Goal: Find specific page/section: Find specific page/section

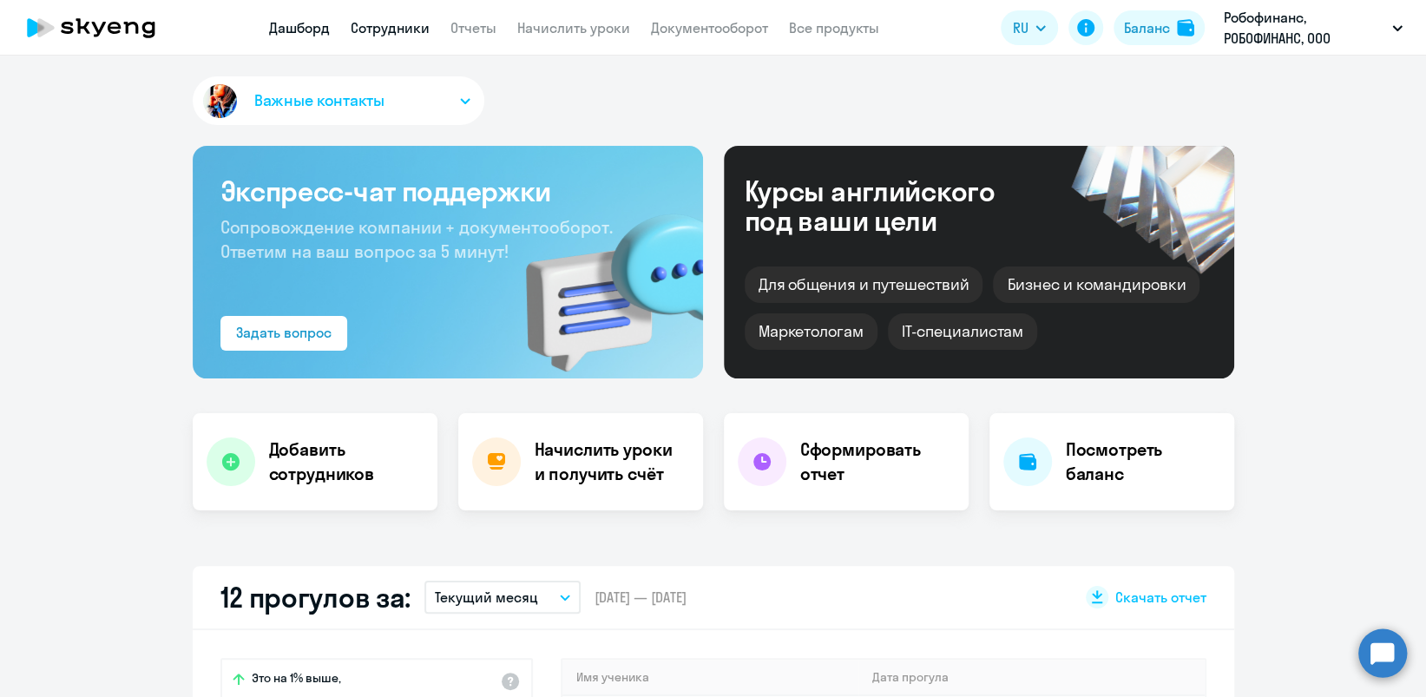
click at [400, 35] on link "Сотрудники" at bounding box center [390, 27] width 79 height 17
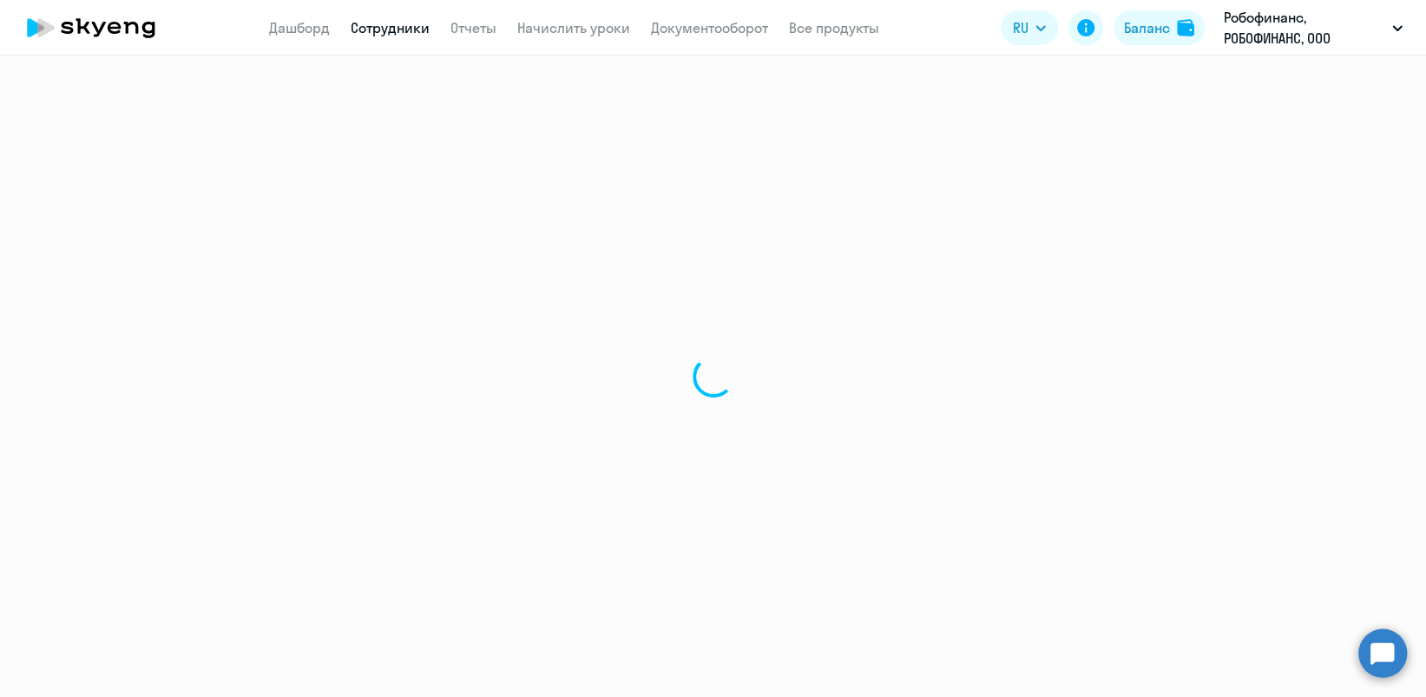
select select "30"
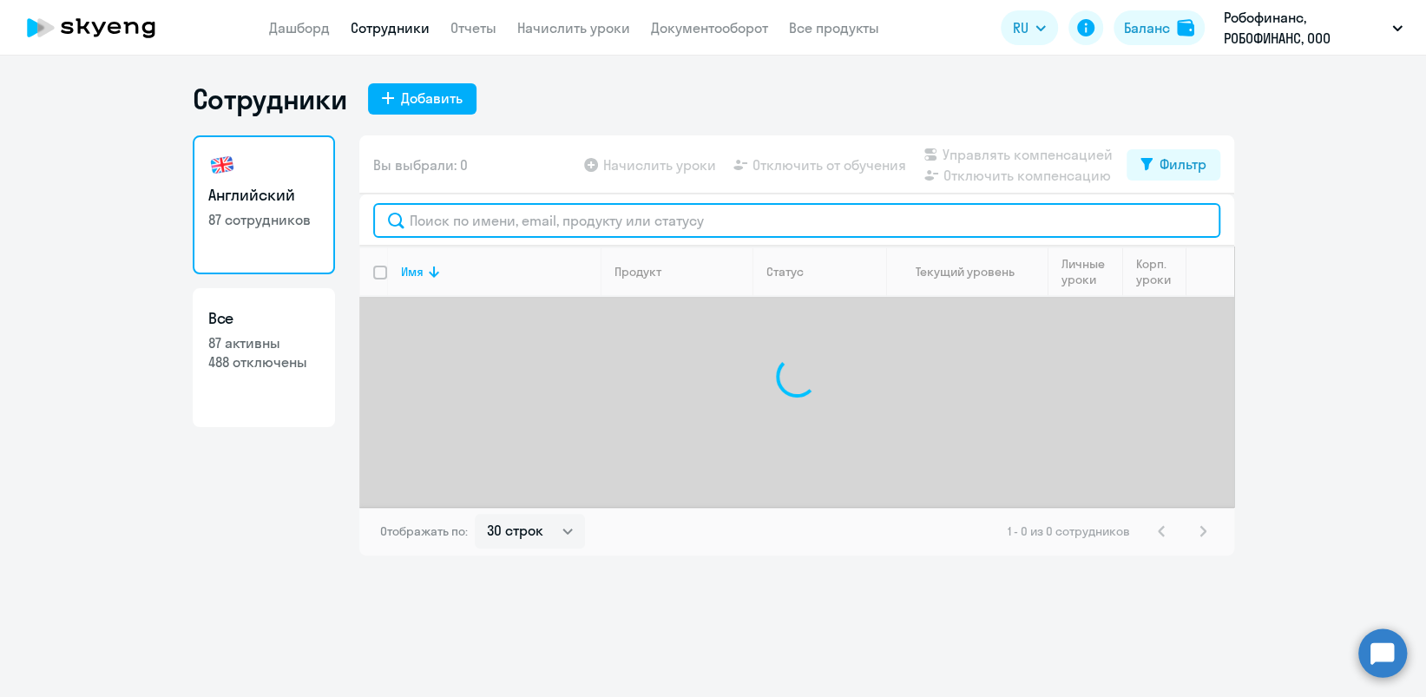
click at [489, 222] on input "text" at bounding box center [796, 220] width 847 height 35
type input "c"
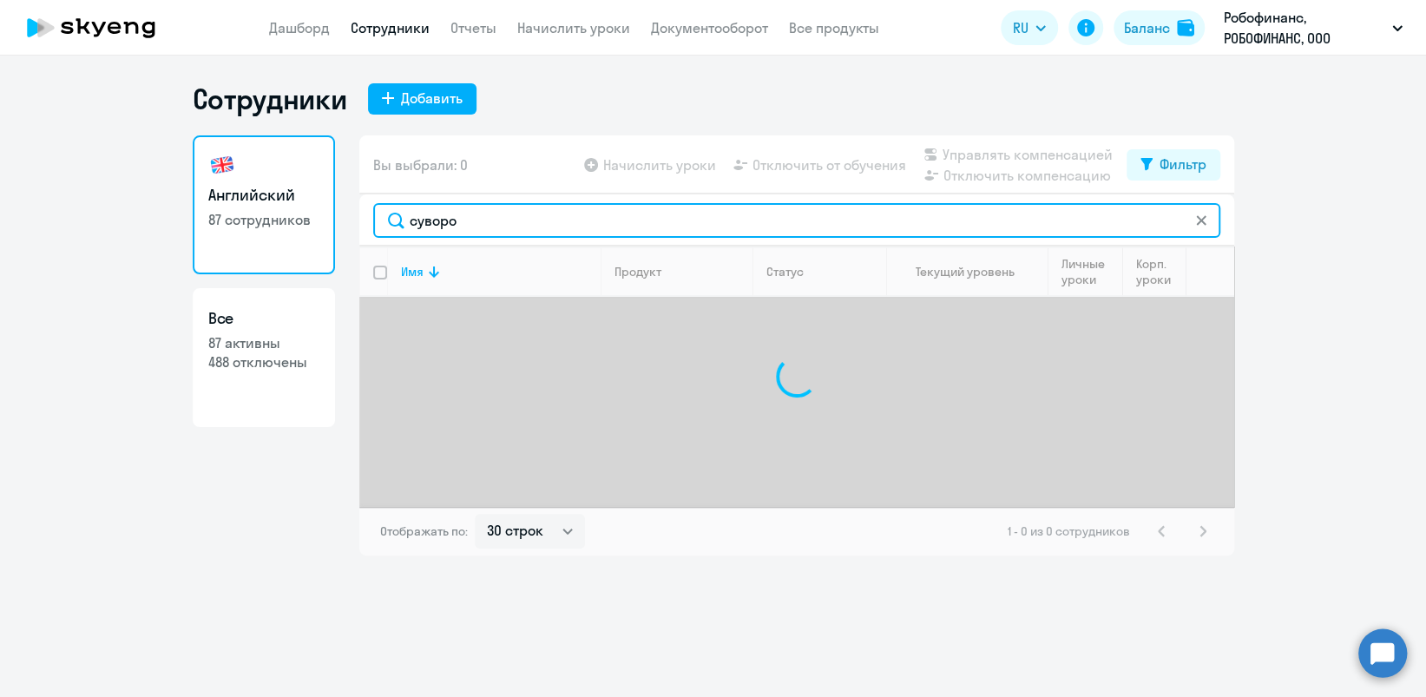
type input "[PERSON_NAME]"
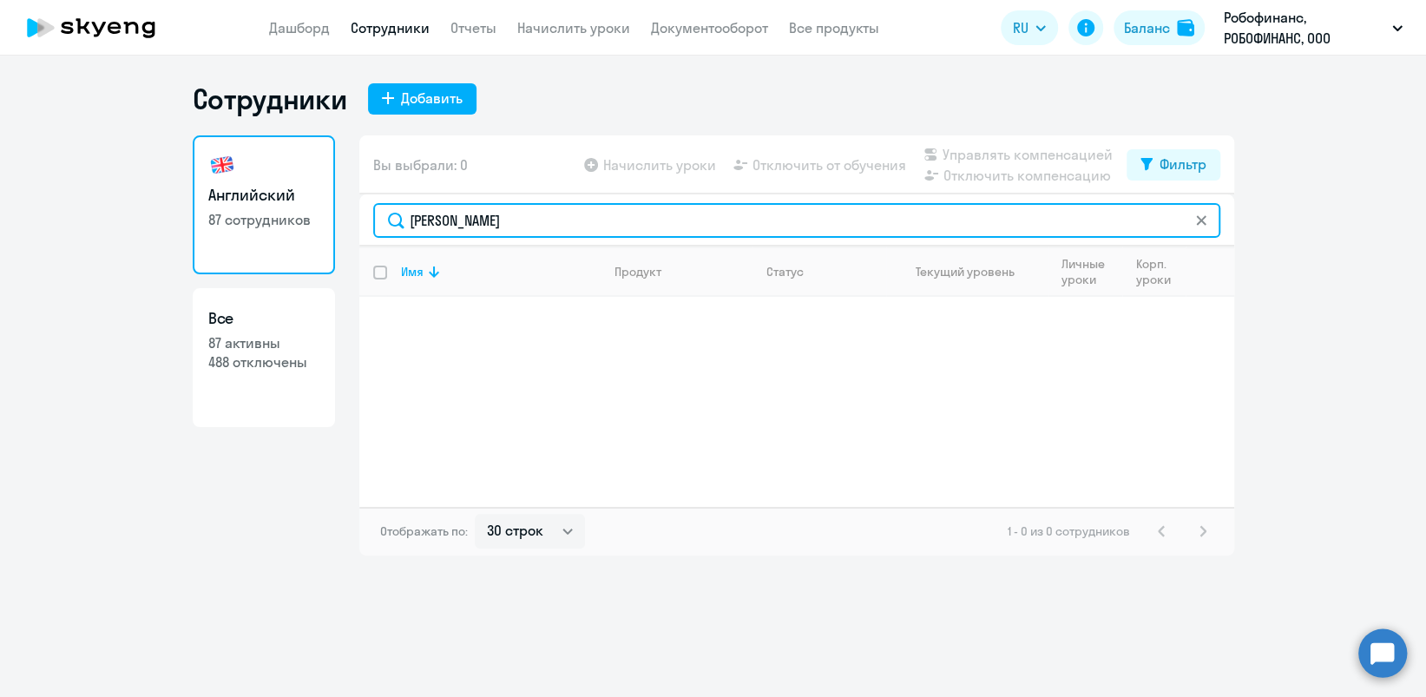
drag, startPoint x: 596, startPoint y: 226, endPoint x: 342, endPoint y: 204, distance: 255.2
click at [352, 215] on div "Английский 87 сотрудников Все 87 активны 488 отключены Вы выбрали: 0 Начислить …" at bounding box center [714, 345] width 1042 height 420
drag, startPoint x: 617, startPoint y: 225, endPoint x: 446, endPoint y: 165, distance: 181.2
click at [420, 207] on input "suvorov" at bounding box center [796, 220] width 847 height 35
type input "s"
